Goal: Task Accomplishment & Management: Manage account settings

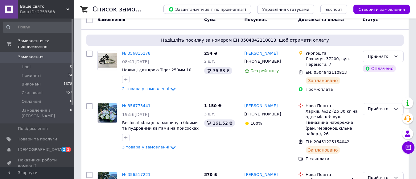
scroll to position [37, 0]
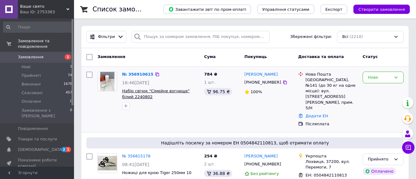
click at [149, 93] on span "Набір свічок "Сімейне вогнище" білий 2240802" at bounding box center [156, 94] width 68 height 10
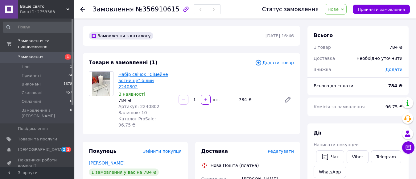
click at [133, 81] on link "Набір свічок "Сімейне вогнище" білий 2240802" at bounding box center [144, 80] width 50 height 17
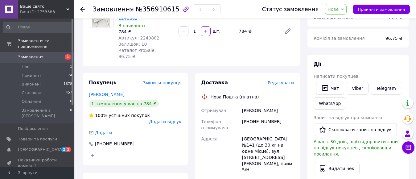
scroll to position [74, 0]
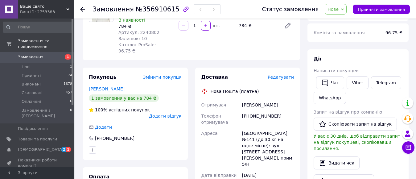
click at [46, 54] on span "Замовлення" at bounding box center [37, 57] width 39 height 6
